Goal: Find contact information: Find contact information

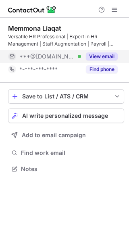
scroll to position [164, 129]
click at [107, 58] on button "View email" at bounding box center [102, 57] width 32 height 8
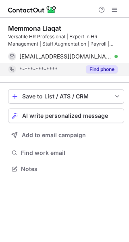
click at [102, 71] on button "Find phone" at bounding box center [102, 69] width 32 height 8
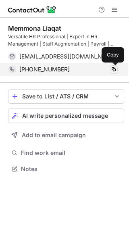
click at [115, 69] on span at bounding box center [114, 69] width 6 height 6
